Goal: Entertainment & Leisure: Consume media (video, audio)

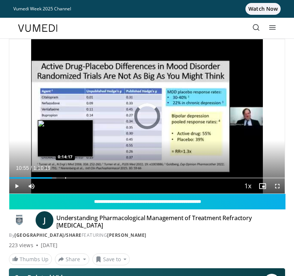
click at [65, 178] on div "Loaded : 17.04% 0:10:55 0:14:17" at bounding box center [146, 177] width 275 height 1
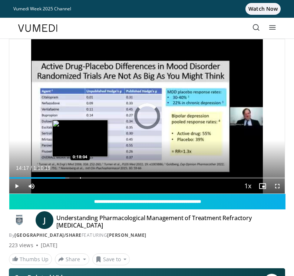
click at [80, 178] on div "Progress Bar" at bounding box center [80, 177] width 1 height 1
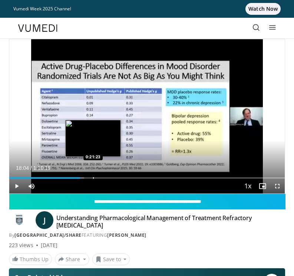
click at [93, 179] on div "Progress Bar" at bounding box center [93, 177] width 1 height 1
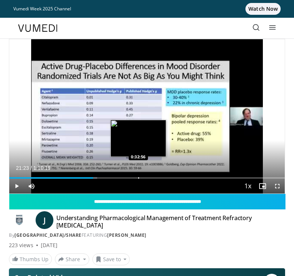
click at [138, 177] on div "Loaded : 31.95% 0:21:23 0:32:56" at bounding box center [146, 175] width 275 height 7
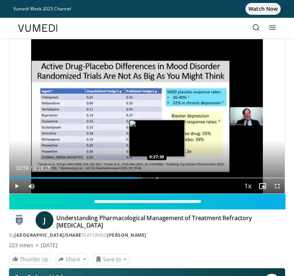
click at [157, 178] on div "Loaded : 48.28% 0:32:56 0:37:39" at bounding box center [146, 177] width 275 height 1
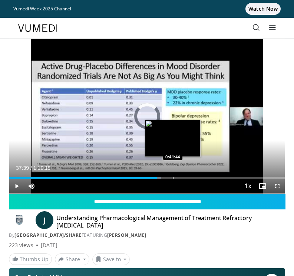
click at [173, 178] on div "Loaded : 54.99% 0:37:39 0:41:44" at bounding box center [146, 177] width 275 height 1
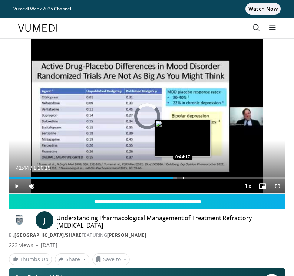
click at [183, 178] on div "Progress Bar" at bounding box center [183, 177] width 1 height 1
click at [187, 178] on div "Loaded : 64.47% 0:44:17 0:45:19" at bounding box center [146, 177] width 275 height 1
